Goal: Information Seeking & Learning: Learn about a topic

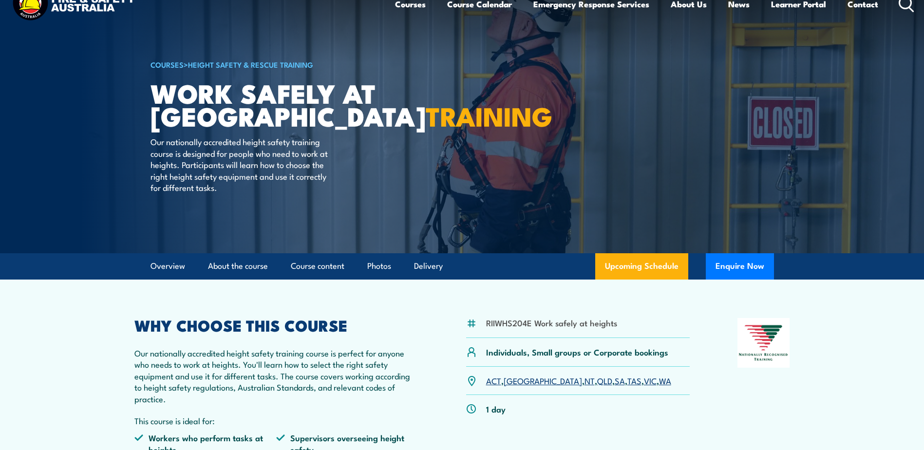
scroll to position [49, 0]
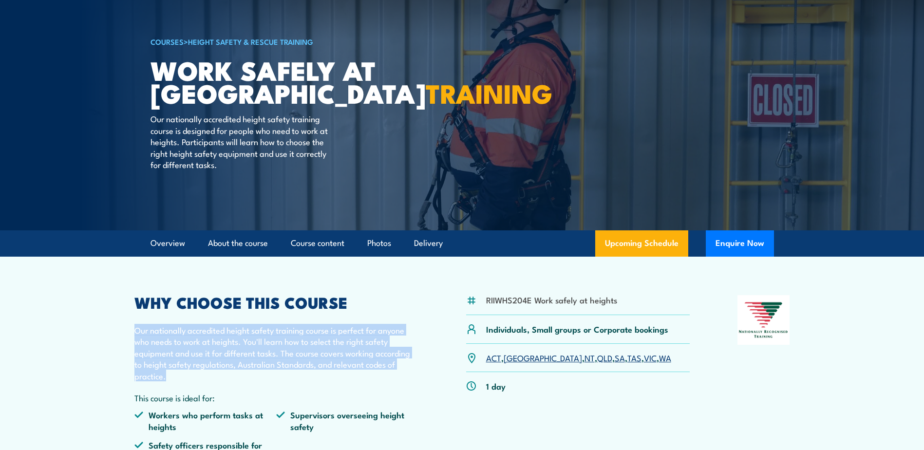
drag, startPoint x: 181, startPoint y: 379, endPoint x: 132, endPoint y: 333, distance: 66.8
click at [131, 332] on article "RIIWHS204E Work safely at heights Individuals, Small groups or Corporate bookin…" at bounding box center [462, 369] width 682 height 225
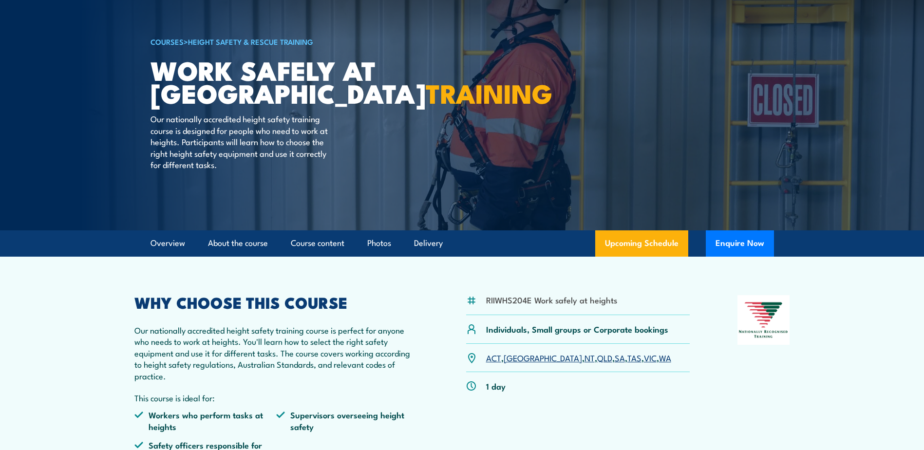
drag, startPoint x: 132, startPoint y: 333, endPoint x: 177, endPoint y: 380, distance: 64.8
click at [179, 383] on div "WHY CHOOSE THIS COURSE Our nationally accredited height safety training course …" at bounding box center [276, 382] width 284 height 174
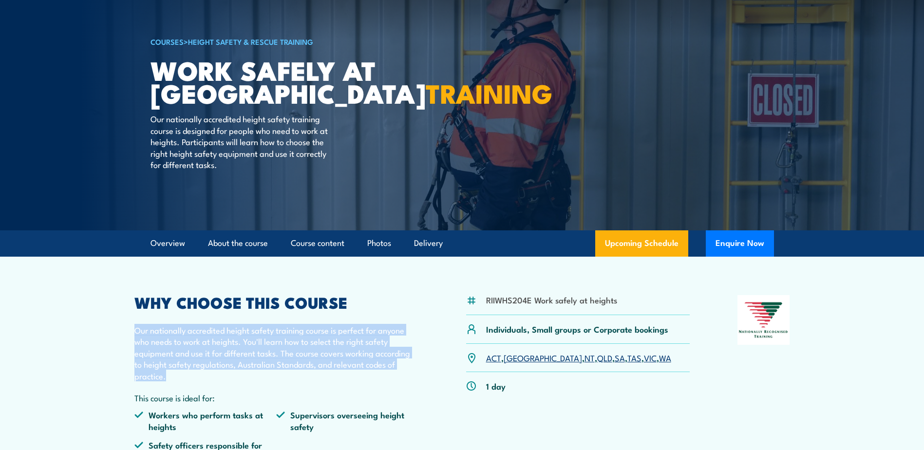
drag, startPoint x: 164, startPoint y: 378, endPoint x: 121, endPoint y: 330, distance: 65.2
click at [120, 330] on section "RIIWHS204E Work safely at heights Individuals, Small groups or Corporate bookin…" at bounding box center [462, 369] width 924 height 225
drag, startPoint x: 172, startPoint y: 376, endPoint x: 176, endPoint y: 370, distance: 7.0
click at [172, 375] on p "Our nationally accredited height safety training course is perfect for anyone w…" at bounding box center [276, 352] width 284 height 57
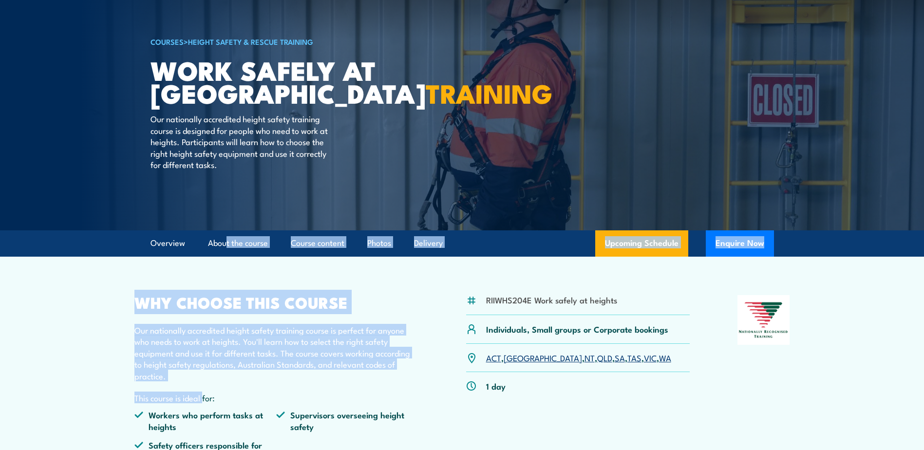
drag, startPoint x: 203, startPoint y: 383, endPoint x: 224, endPoint y: 260, distance: 125.0
drag, startPoint x: 224, startPoint y: 260, endPoint x: 183, endPoint y: 321, distance: 73.4
click at [208, 353] on p "Our nationally accredited height safety training course is perfect for anyone w…" at bounding box center [276, 352] width 284 height 57
click at [146, 295] on h2 "WHY CHOOSE THIS COURSE" at bounding box center [276, 302] width 284 height 14
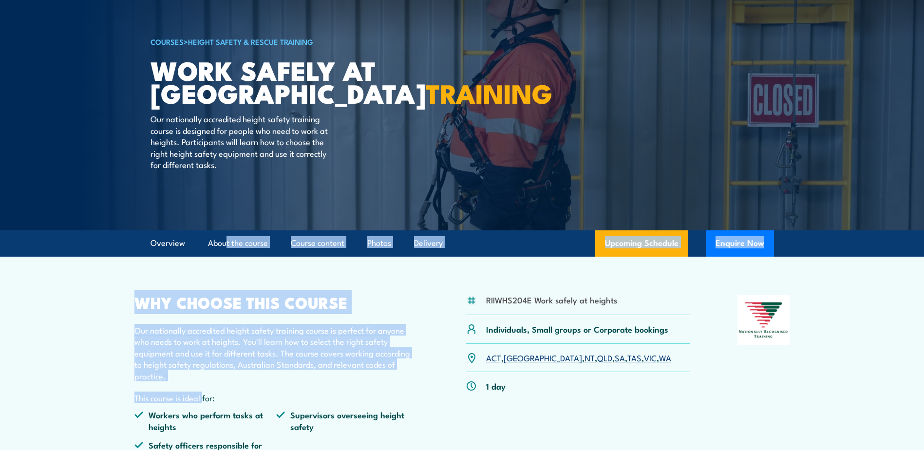
click at [281, 308] on h2 "WHY CHOOSE THIS COURSE" at bounding box center [276, 302] width 284 height 14
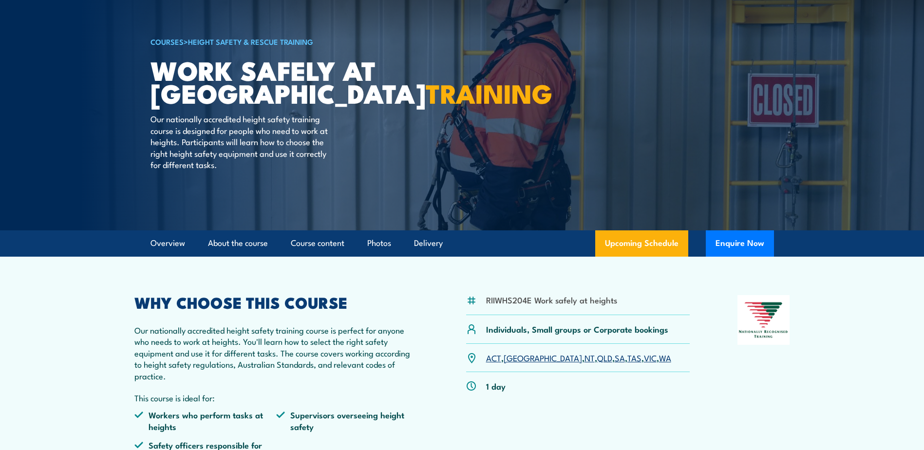
click at [364, 314] on div "WHY CHOOSE THIS COURSE Our nationally accredited height safety training course …" at bounding box center [276, 382] width 284 height 174
drag, startPoint x: 492, startPoint y: 299, endPoint x: 621, endPoint y: 297, distance: 128.1
click at [621, 297] on div "RIIWHS204E Work safely at heights" at bounding box center [578, 305] width 224 height 20
click at [621, 298] on div "RIIWHS204E Work safely at heights" at bounding box center [578, 305] width 224 height 20
drag, startPoint x: 617, startPoint y: 301, endPoint x: 477, endPoint y: 301, distance: 139.3
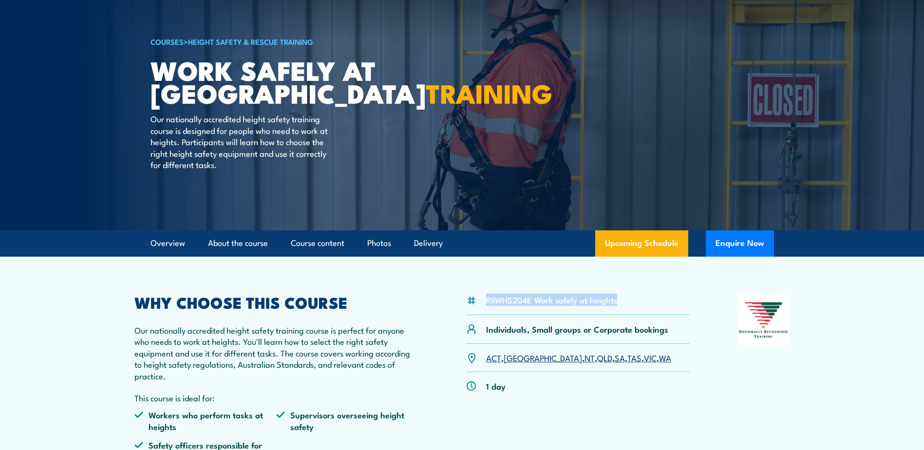
click at [477, 301] on div "RIIWHS204E Work safely at heights" at bounding box center [578, 305] width 224 height 20
click at [496, 304] on li "RIIWHS204E Work safely at heights" at bounding box center [551, 299] width 131 height 11
click at [499, 308] on div "RIIWHS204E Work safely at heights" at bounding box center [578, 305] width 224 height 20
drag, startPoint x: 562, startPoint y: 310, endPoint x: 569, endPoint y: 309, distance: 7.3
click at [563, 310] on div "RIIWHS204E Work safely at heights" at bounding box center [578, 305] width 224 height 20
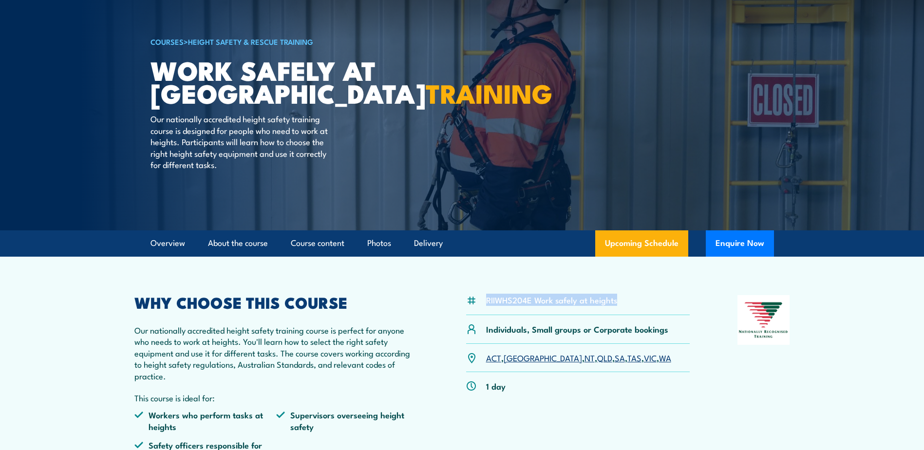
click at [615, 301] on li "RIIWHS204E Work safely at heights" at bounding box center [551, 299] width 131 height 11
drag, startPoint x: 618, startPoint y: 301, endPoint x: 487, endPoint y: 304, distance: 131.5
click at [487, 304] on div "RIIWHS204E Work safely at heights" at bounding box center [578, 305] width 224 height 20
click at [487, 304] on li "RIIWHS204E Work safely at heights" at bounding box center [551, 299] width 131 height 11
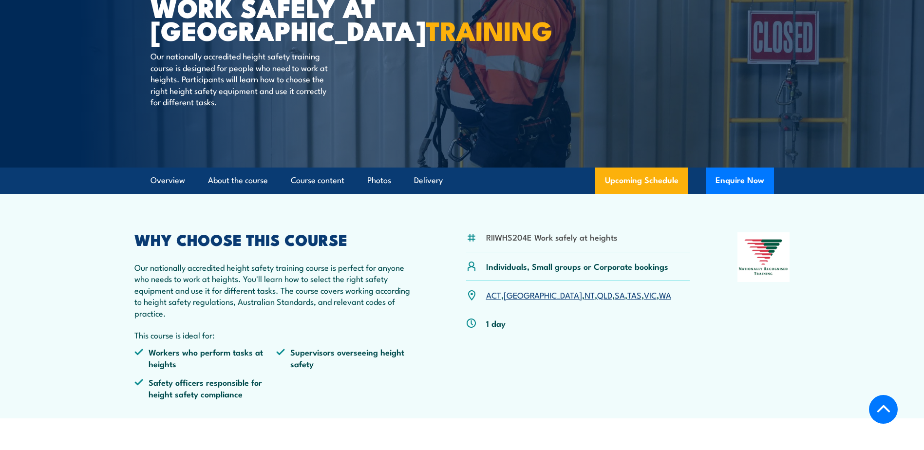
scroll to position [97, 0]
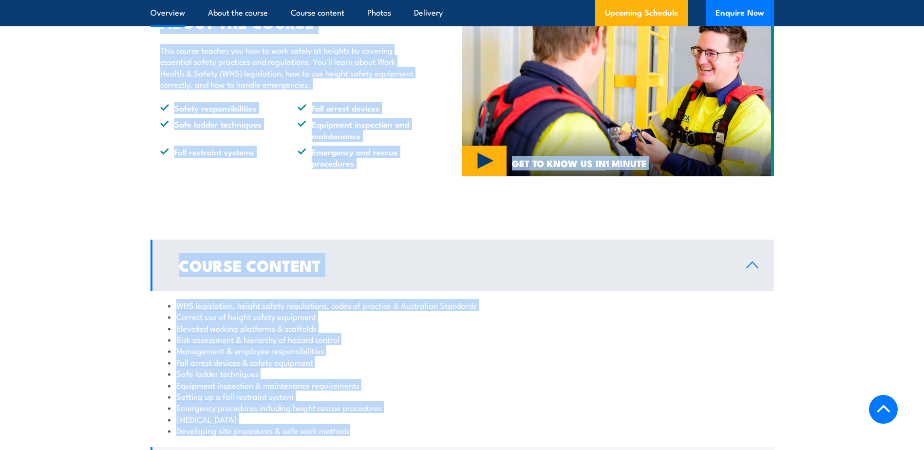
drag, startPoint x: 132, startPoint y: 246, endPoint x: 502, endPoint y: 467, distance: 431.2
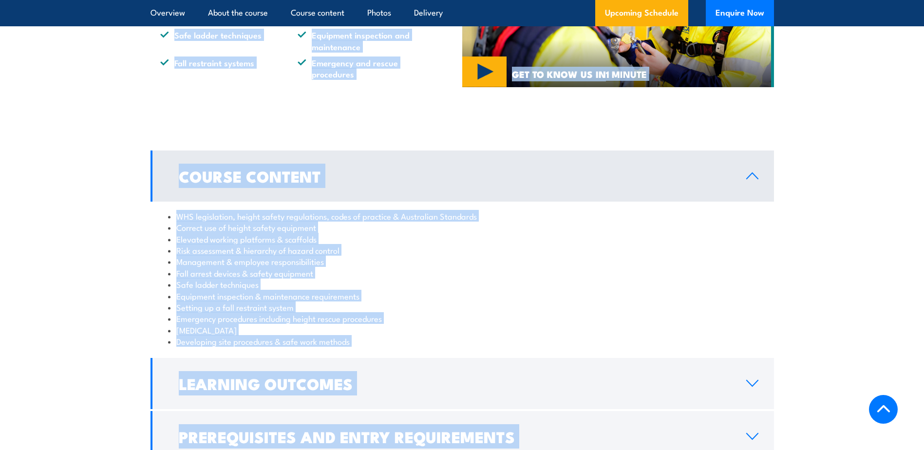
click at [403, 351] on div "WHS legislation, height safety regulations, codes of practice & Australian Stan…" at bounding box center [462, 279] width 623 height 154
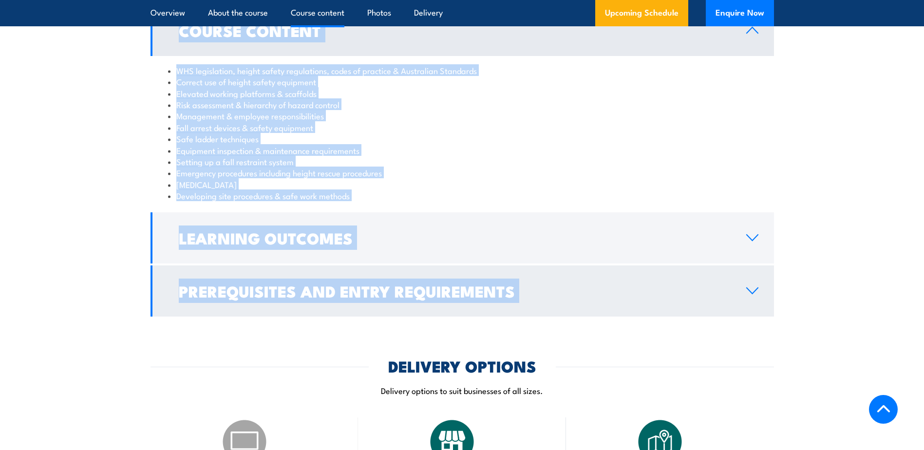
scroll to position [816, 0]
click at [739, 295] on link "Prerequisites and Entry Requirements" at bounding box center [462, 290] width 623 height 51
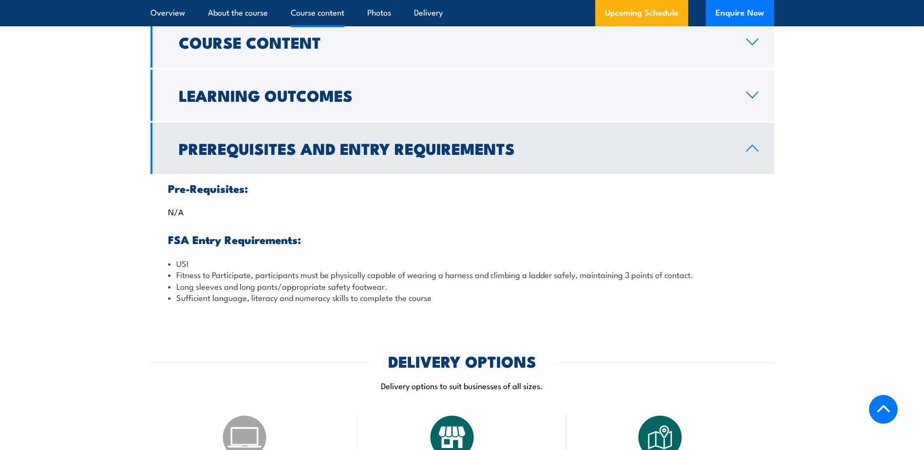
scroll to position [768, 0]
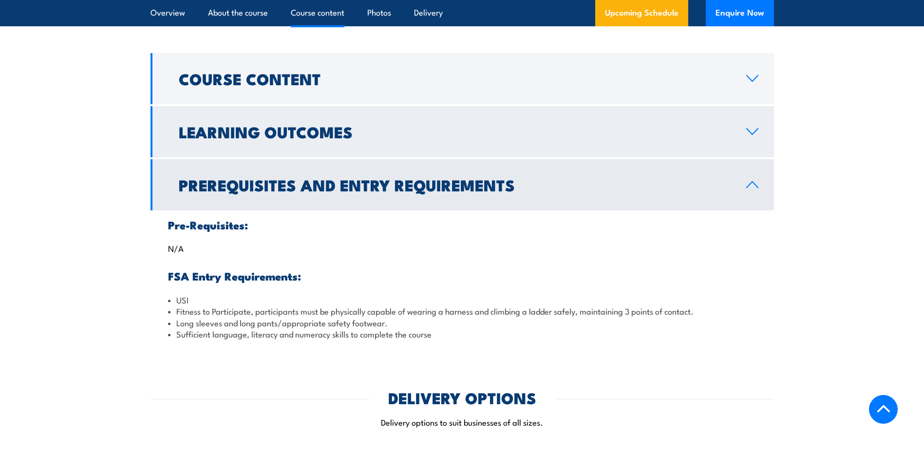
click at [734, 120] on link "Learning Outcomes" at bounding box center [462, 131] width 623 height 51
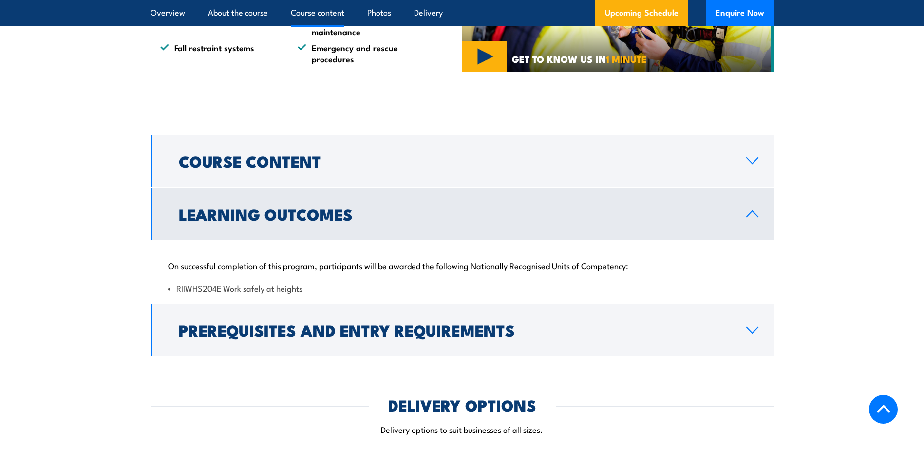
scroll to position [573, 0]
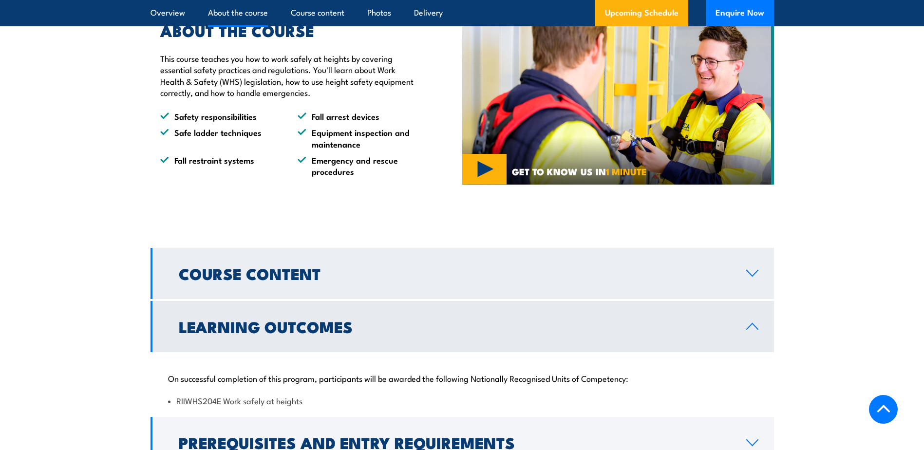
drag, startPoint x: 708, startPoint y: 283, endPoint x: 694, endPoint y: 281, distance: 14.8
click at [708, 283] on link "Course Content" at bounding box center [462, 273] width 623 height 51
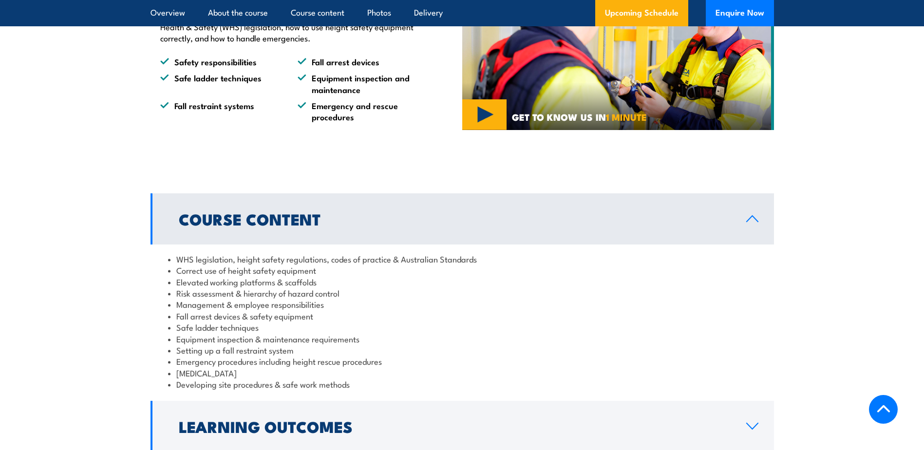
scroll to position [670, 0]
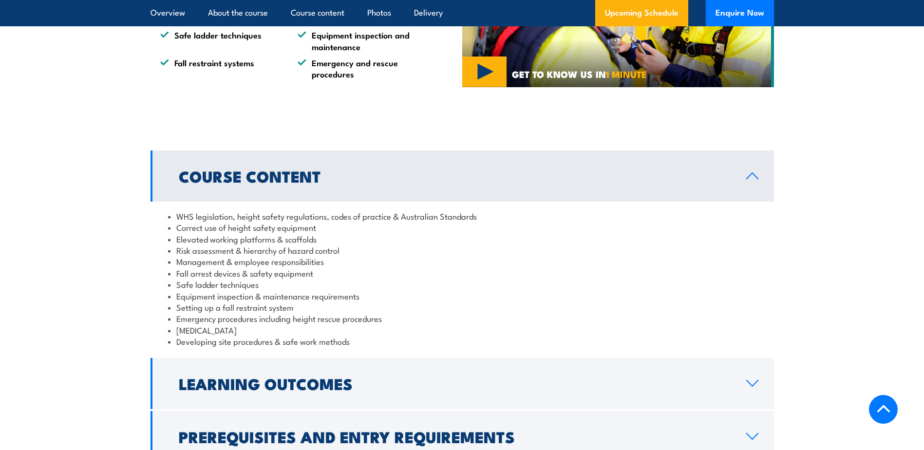
drag, startPoint x: 245, startPoint y: 332, endPoint x: 173, endPoint y: 332, distance: 71.6
click at [173, 332] on li "[MEDICAL_DATA]" at bounding box center [462, 329] width 588 height 11
click at [255, 336] on li "Developing site procedures & safe work methods" at bounding box center [462, 341] width 588 height 11
drag, startPoint x: 245, startPoint y: 335, endPoint x: 168, endPoint y: 330, distance: 78.1
click at [168, 330] on ul "WHS legislation, height safety regulations, codes of practice & Australian Stan…" at bounding box center [462, 278] width 588 height 137
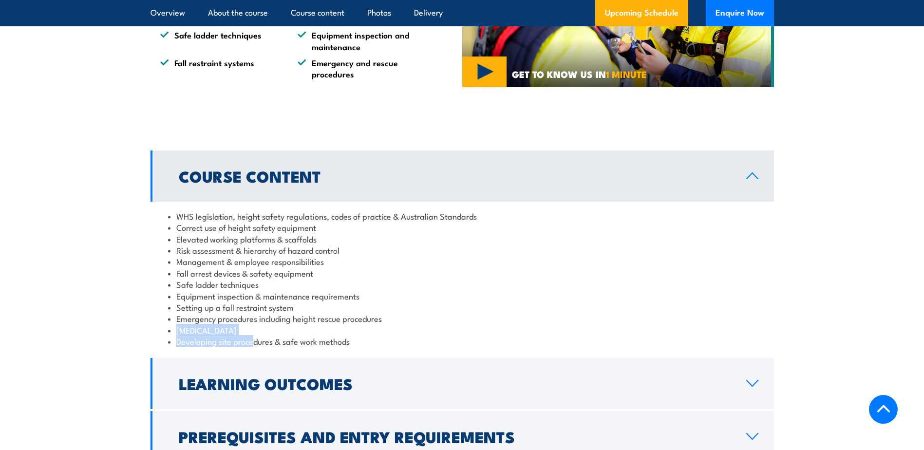
drag, startPoint x: 168, startPoint y: 330, endPoint x: 206, endPoint y: 334, distance: 38.2
click at [197, 333] on li "[MEDICAL_DATA]" at bounding box center [462, 329] width 588 height 11
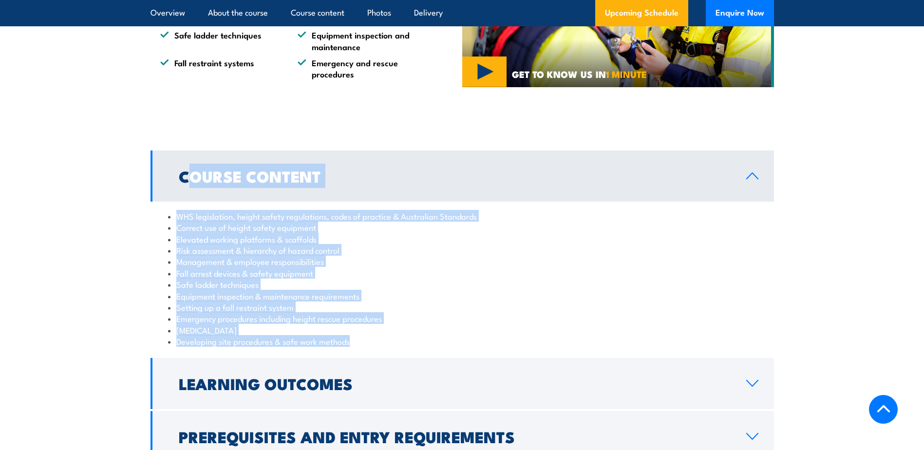
drag, startPoint x: 318, startPoint y: 345, endPoint x: 188, endPoint y: 155, distance: 230.1
drag, startPoint x: 188, startPoint y: 155, endPoint x: 324, endPoint y: 307, distance: 204.1
click at [324, 305] on li "Setting up a fall restraint system" at bounding box center [462, 306] width 588 height 11
click at [258, 336] on li "Developing site procedures & safe work methods" at bounding box center [462, 341] width 588 height 11
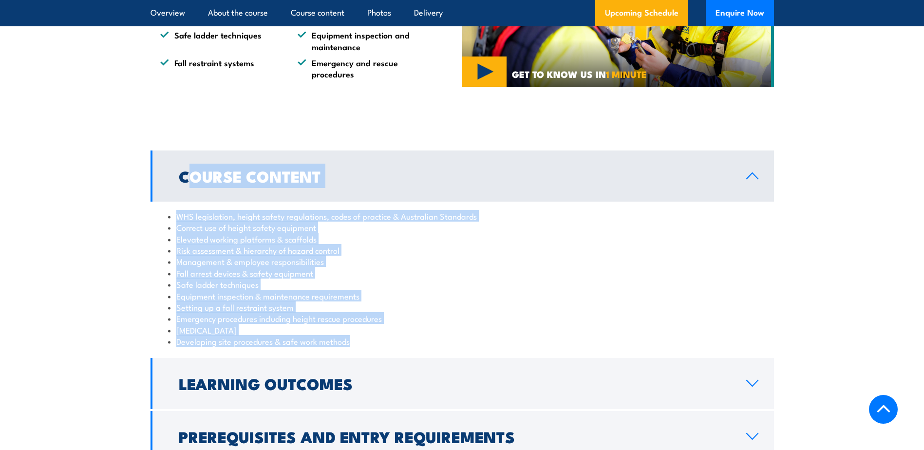
drag, startPoint x: 245, startPoint y: 330, endPoint x: 175, endPoint y: 330, distance: 69.7
click at [175, 330] on li "[MEDICAL_DATA]" at bounding box center [462, 329] width 588 height 11
drag, startPoint x: 175, startPoint y: 330, endPoint x: 191, endPoint y: 335, distance: 16.7
click at [191, 335] on li "[MEDICAL_DATA]" at bounding box center [462, 329] width 588 height 11
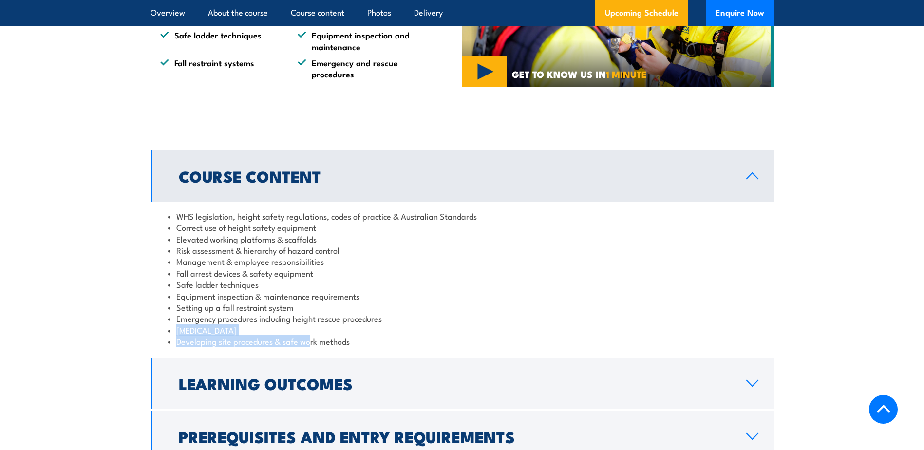
drag, startPoint x: 178, startPoint y: 331, endPoint x: 261, endPoint y: 340, distance: 82.8
click at [264, 340] on ul "WHS legislation, height safety regulations, codes of practice & Australian Stan…" at bounding box center [462, 278] width 588 height 137
drag, startPoint x: 261, startPoint y: 340, endPoint x: 251, endPoint y: 340, distance: 9.8
click at [251, 340] on li "Developing site procedures & safe work methods" at bounding box center [462, 341] width 588 height 11
drag, startPoint x: 341, startPoint y: 341, endPoint x: 174, endPoint y: 341, distance: 166.6
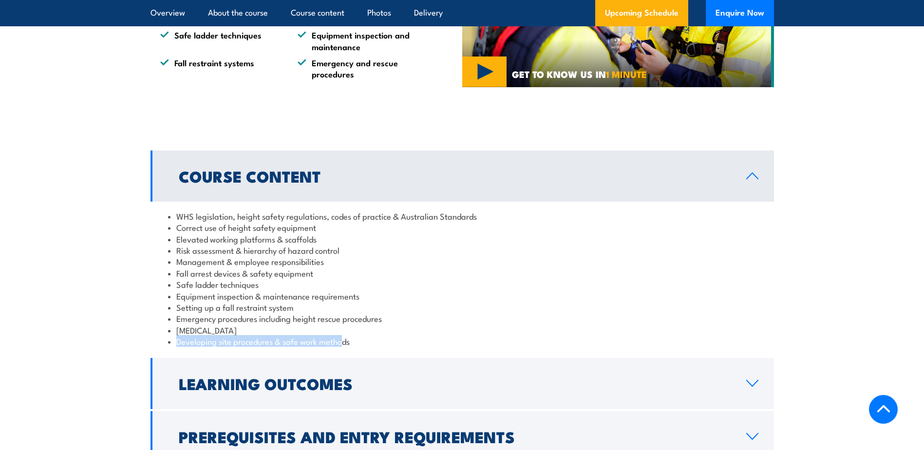
click at [174, 341] on li "Developing site procedures & safe work methods" at bounding box center [462, 341] width 588 height 11
drag, startPoint x: 174, startPoint y: 341, endPoint x: 274, endPoint y: 351, distance: 99.8
click at [274, 351] on div "WHS legislation, height safety regulations, codes of practice & Australian Stan…" at bounding box center [462, 279] width 623 height 154
drag, startPoint x: 333, startPoint y: 324, endPoint x: 373, endPoint y: 328, distance: 40.1
click at [373, 328] on ul "WHS legislation, height safety regulations, codes of practice & Australian Stan…" at bounding box center [462, 278] width 588 height 137
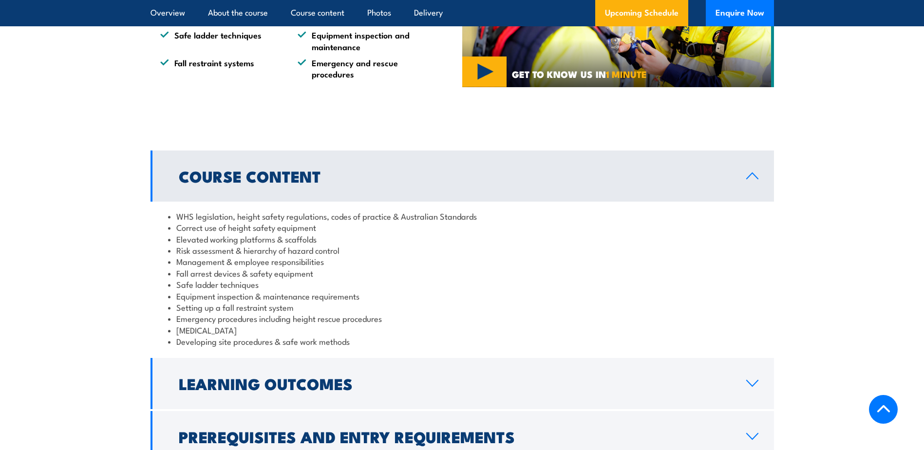
drag, startPoint x: 373, startPoint y: 328, endPoint x: 312, endPoint y: 337, distance: 61.6
click at [318, 338] on li "Developing site procedures & safe work methods" at bounding box center [462, 341] width 588 height 11
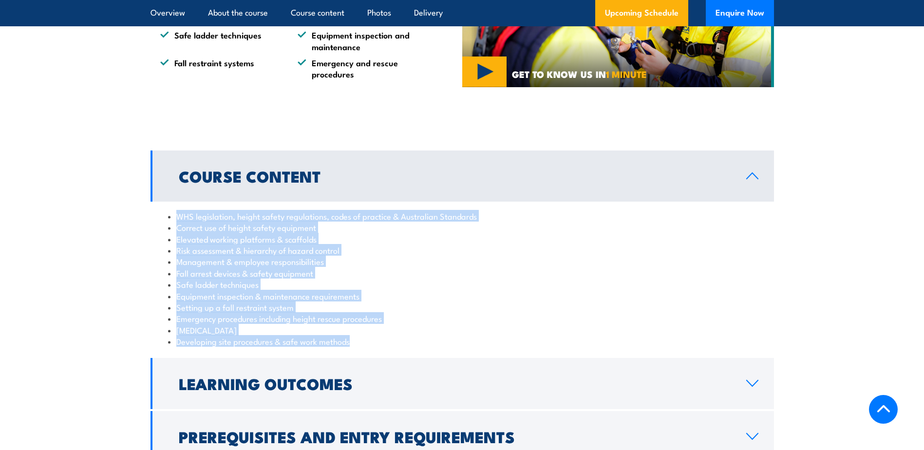
drag, startPoint x: 342, startPoint y: 349, endPoint x: 172, endPoint y: 219, distance: 213.7
click at [172, 219] on div "WHS legislation, height safety regulations, codes of practice & Australian Stan…" at bounding box center [462, 279] width 623 height 154
drag, startPoint x: 172, startPoint y: 219, endPoint x: 188, endPoint y: 223, distance: 16.9
copy ul "WHS legislation, height safety regulations, codes of practice & Australian Stan…"
click at [167, 251] on div "WHS legislation, height safety regulations, codes of practice & Australian Stan…" at bounding box center [462, 279] width 623 height 154
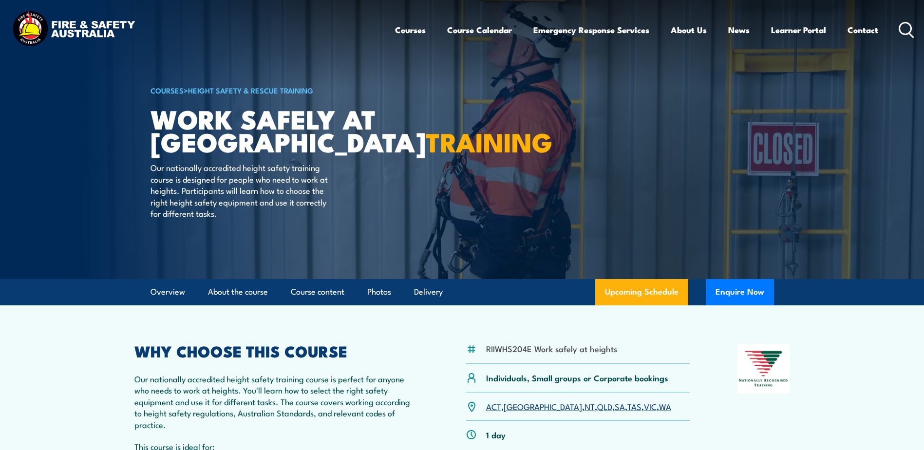
scroll to position [195, 0]
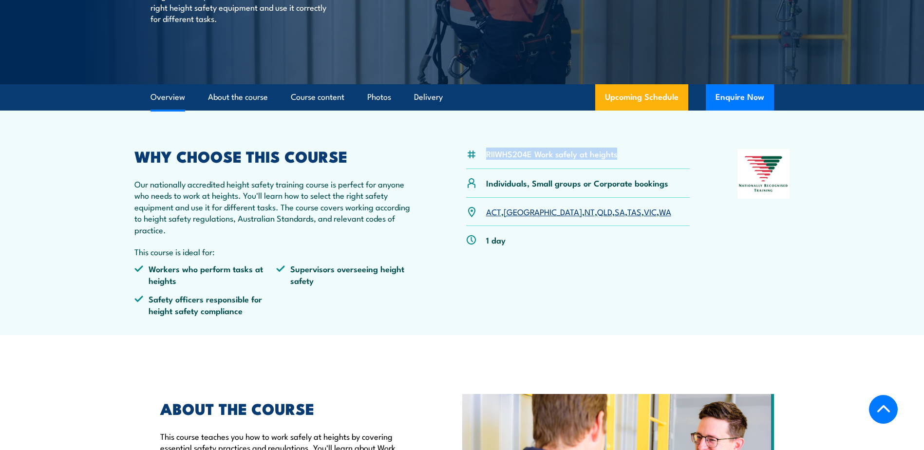
drag, startPoint x: 602, startPoint y: 152, endPoint x: 486, endPoint y: 156, distance: 116.0
click at [486, 156] on div "RIIWHS204E Work safely at heights" at bounding box center [578, 159] width 224 height 20
copy li "RIIWHS204E Work safely at heights"
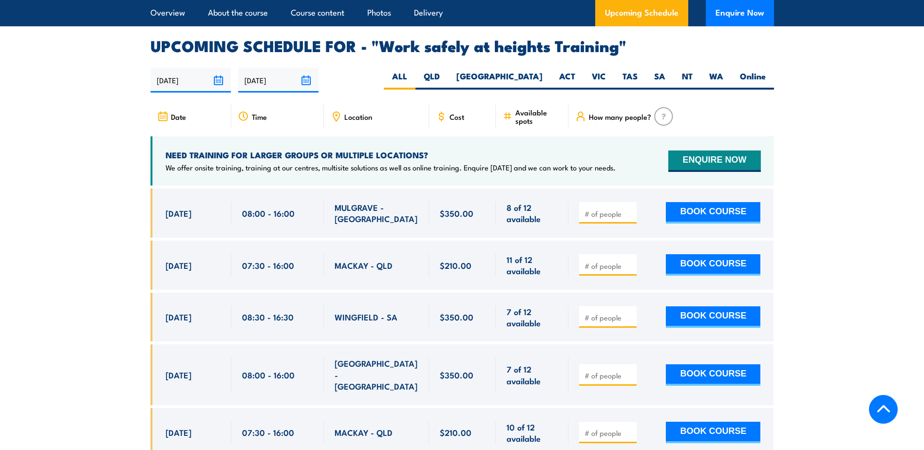
scroll to position [1461, 0]
